Goal: Information Seeking & Learning: Check status

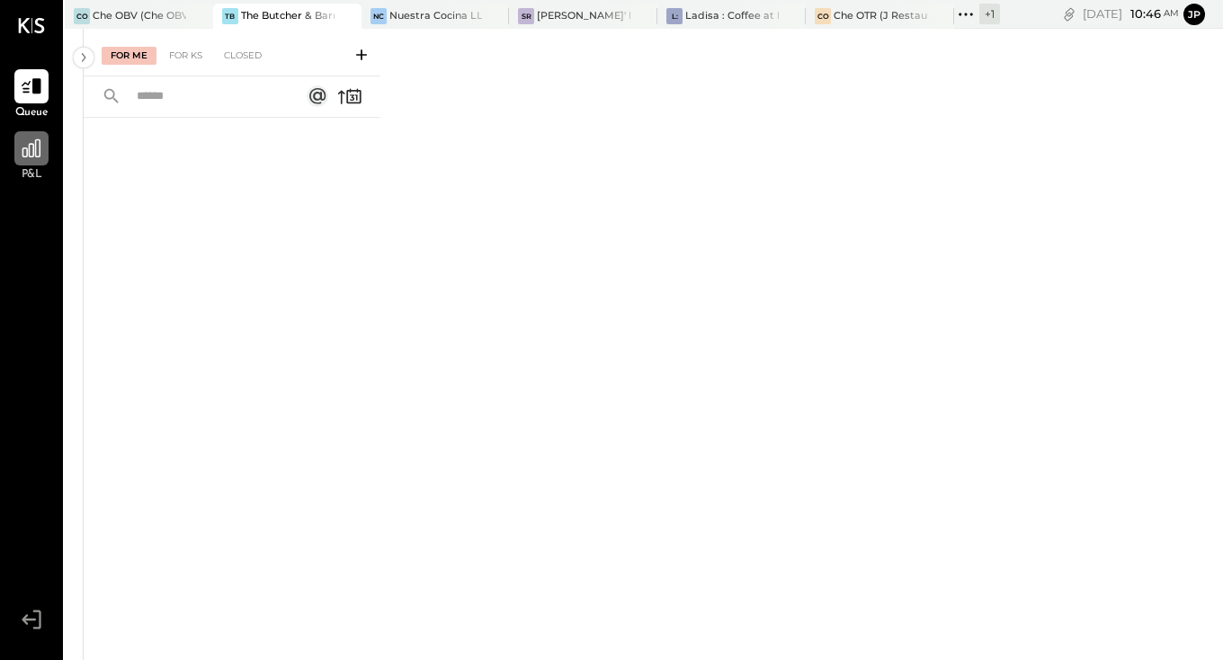
click at [37, 146] on icon at bounding box center [31, 148] width 23 height 23
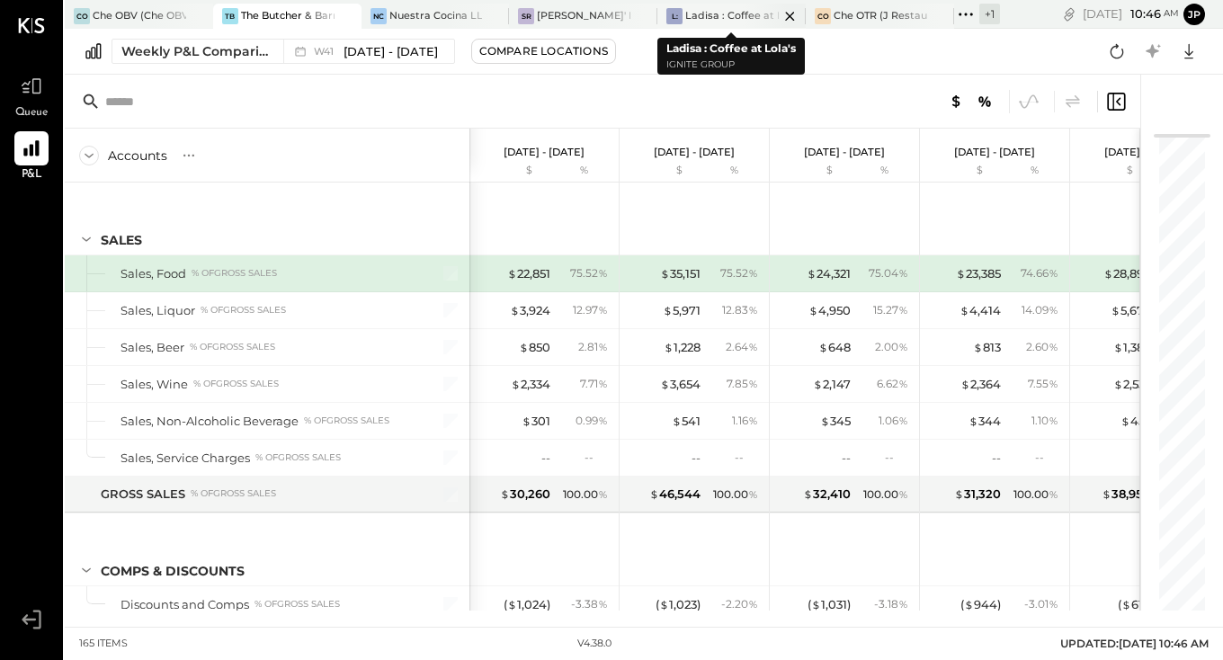
click at [713, 22] on div "Ladisa : Coffee at Lola's" at bounding box center [732, 16] width 94 height 14
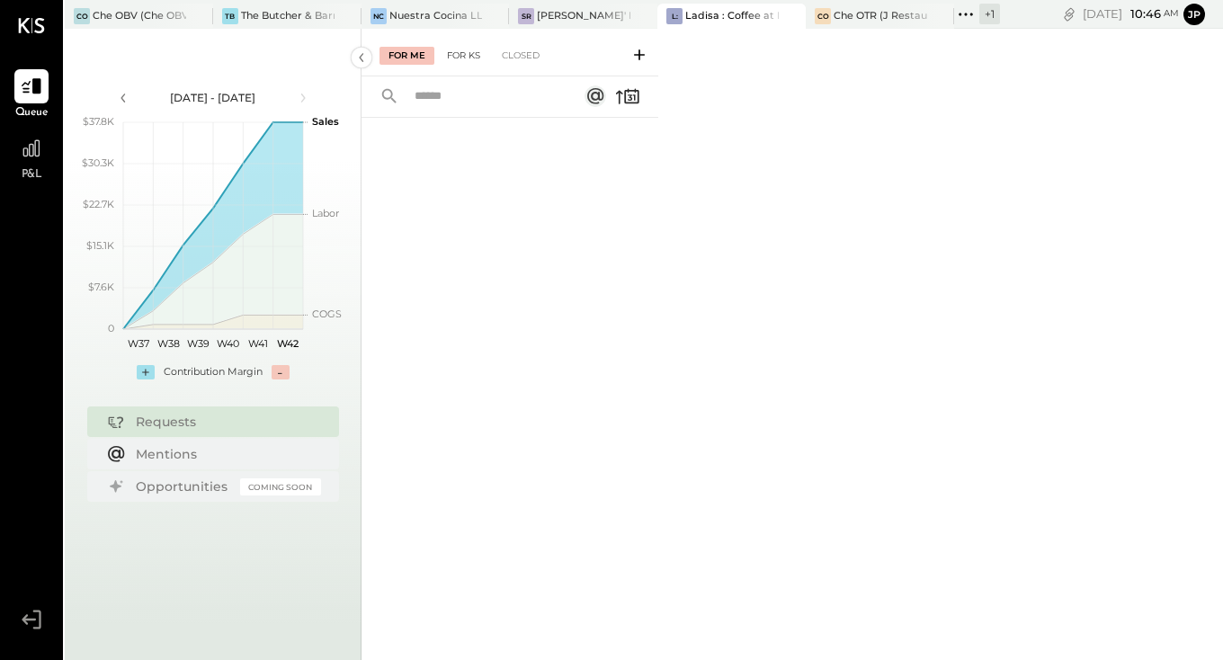
click at [462, 49] on div "For KS" at bounding box center [463, 56] width 51 height 18
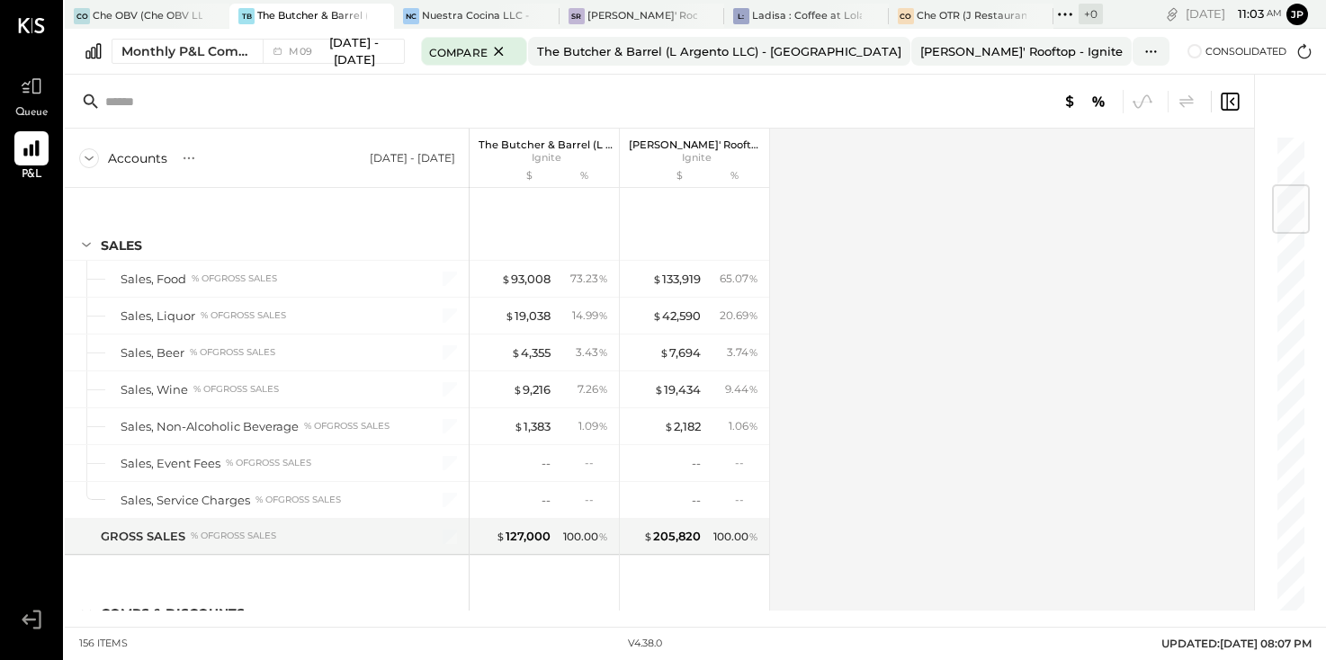
scroll to position [424, 0]
